Goal: Navigation & Orientation: Go to known website

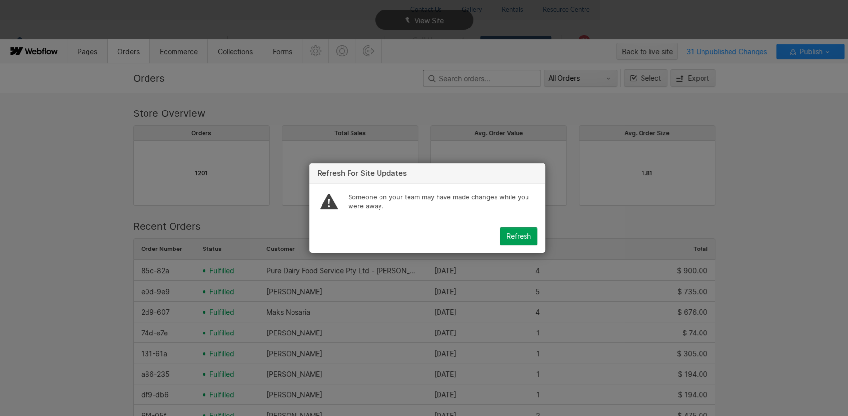
scroll to position [531, 575]
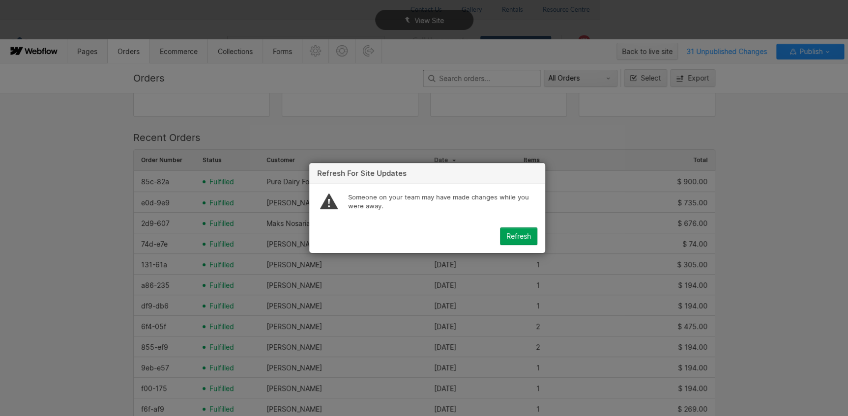
click at [567, 132] on div "Refresh for site updates Someone on your team may have made changes while you w…" at bounding box center [427, 208] width 854 height 416
click at [525, 235] on div "Refresh" at bounding box center [518, 237] width 25 height 8
